Goal: Transaction & Acquisition: Download file/media

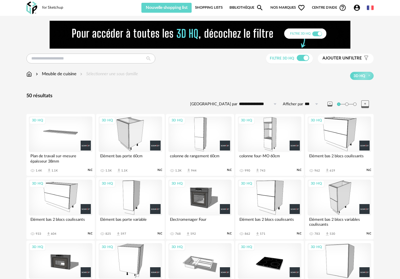
click at [269, 146] on div "3D HQ" at bounding box center [270, 134] width 64 height 36
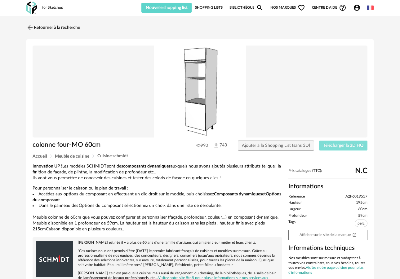
click at [332, 148] on button "Télécharger la 3D HQ" at bounding box center [343, 146] width 48 height 10
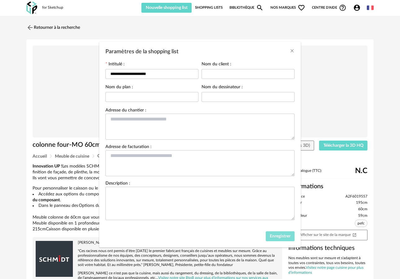
click at [277, 239] on span "Enregistrer" at bounding box center [280, 236] width 21 height 4
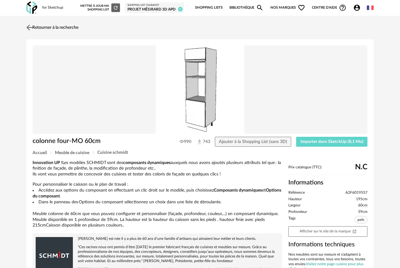
click at [30, 27] on img at bounding box center [29, 27] width 9 height 9
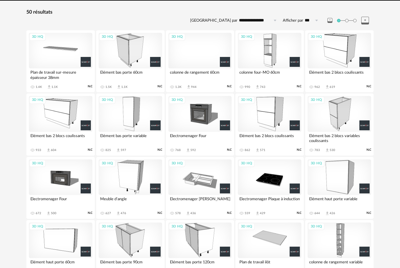
scroll to position [90, 0]
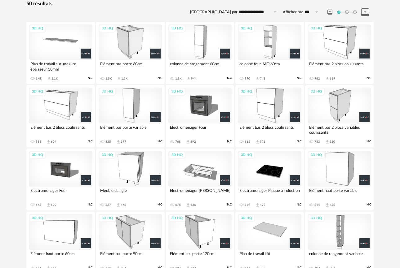
click at [119, 109] on div "3D HQ" at bounding box center [131, 106] width 64 height 36
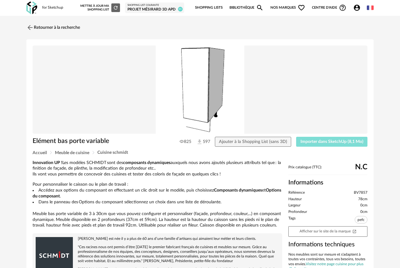
click at [315, 142] on span "Importer dans SketchUp (8,1 Mo)" at bounding box center [331, 142] width 63 height 4
click at [44, 28] on link "Retourner à la recherche" at bounding box center [52, 28] width 54 height 14
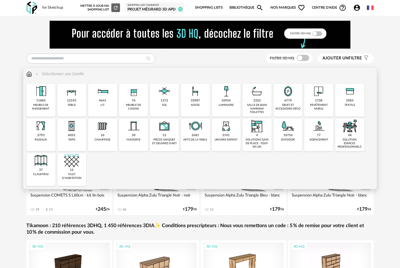
click at [133, 99] on img at bounding box center [133, 91] width 15 height 15
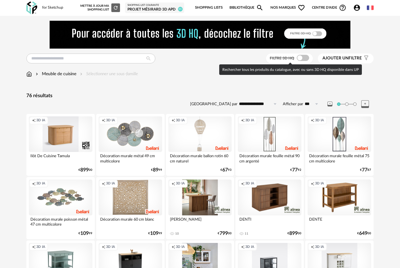
click at [300, 61] on span at bounding box center [302, 58] width 12 height 6
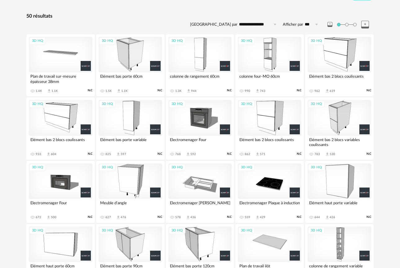
scroll to position [76, 0]
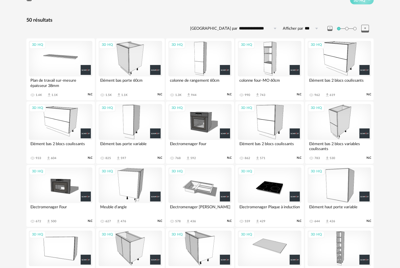
click at [334, 59] on div "3D HQ" at bounding box center [339, 59] width 64 height 36
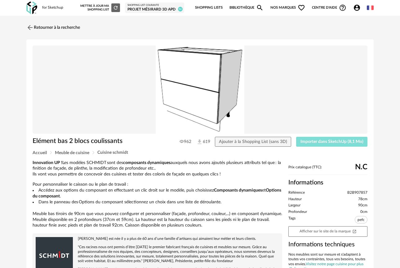
click at [336, 138] on button "Importer dans SketchUp (8,1 Mo)" at bounding box center [331, 142] width 71 height 10
click at [31, 27] on img at bounding box center [29, 27] width 9 height 9
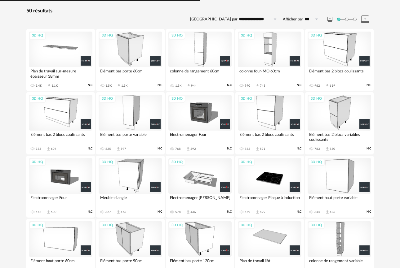
scroll to position [90, 0]
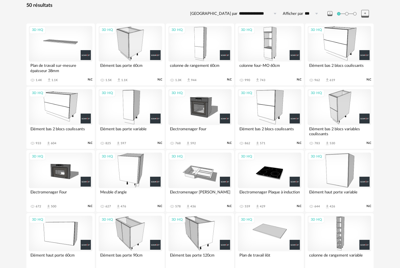
click at [217, 75] on div "3D HQ colonne de rangement 60cm 1.3K Download icon 944 N.C" at bounding box center [200, 55] width 68 height 62
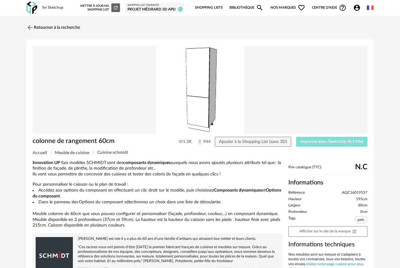
click at [316, 147] on button "Importer dans SketchUp (8,1 Mo)" at bounding box center [331, 142] width 71 height 10
